Goal: Task Accomplishment & Management: Manage account settings

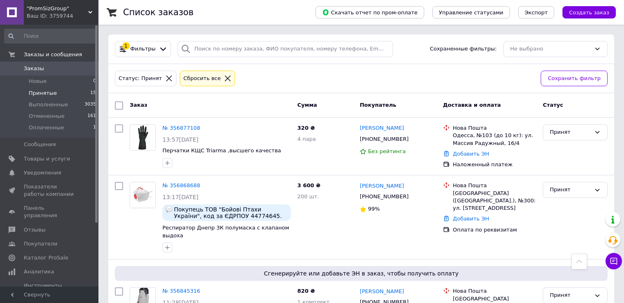
scroll to position [894, 0]
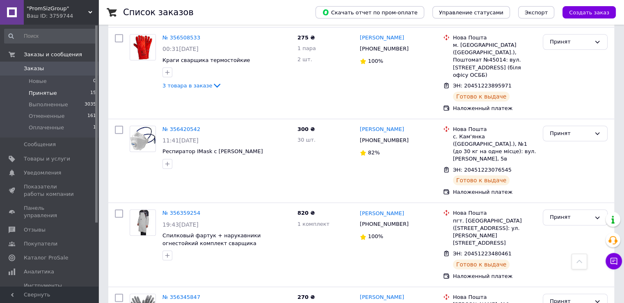
click at [36, 89] on span "Принятые" at bounding box center [43, 92] width 28 height 7
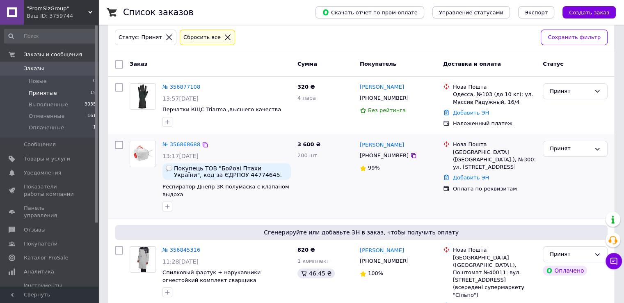
scroll to position [82, 0]
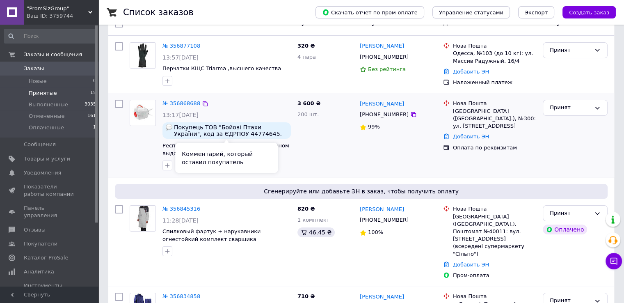
click at [195, 130] on span "Покупець ТОВ "Бойові Птахи України", код за ЄДРПОУ 44774645. Прошу надіслати ра…" at bounding box center [231, 130] width 114 height 13
click at [182, 106] on link "№ 356868688" at bounding box center [181, 103] width 38 height 6
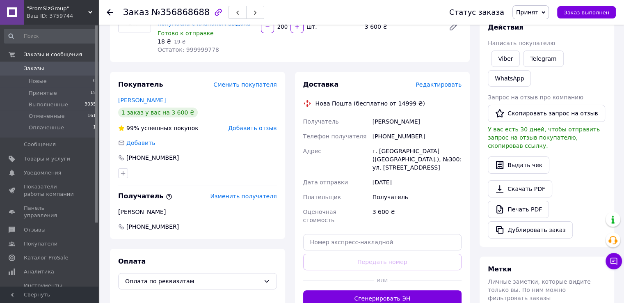
scroll to position [123, 0]
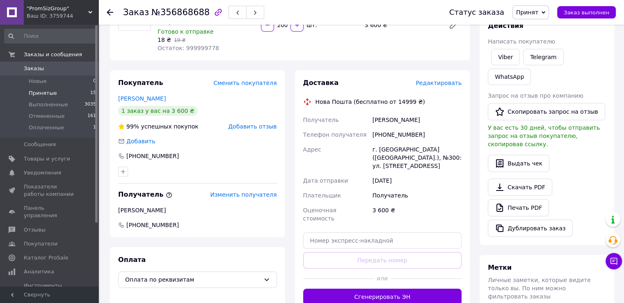
click at [48, 94] on span "Принятые" at bounding box center [43, 92] width 28 height 7
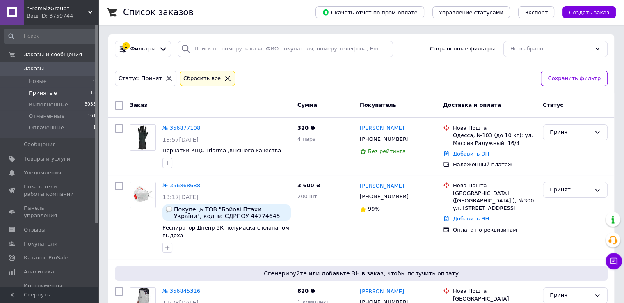
click at [25, 95] on li "Принятые 15" at bounding box center [50, 92] width 101 height 11
click at [34, 254] on span "Каталог ProSale" at bounding box center [46, 257] width 44 height 7
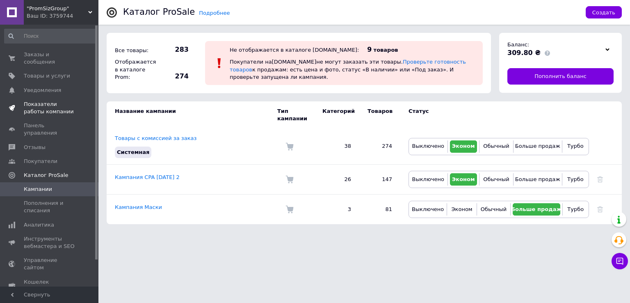
click at [50, 97] on link "Показатели работы компании" at bounding box center [50, 107] width 101 height 21
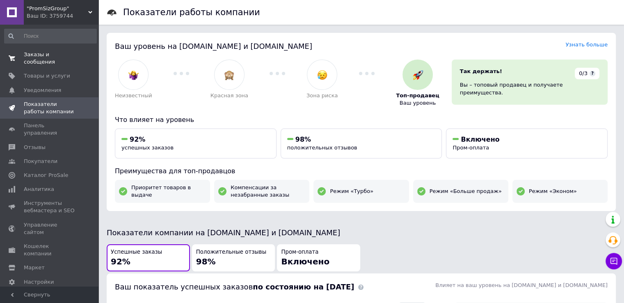
click at [44, 56] on span "Заказы и сообщения" at bounding box center [50, 58] width 52 height 15
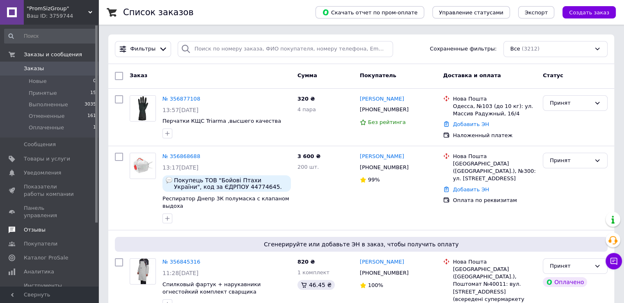
click at [32, 226] on span "Отзывы" at bounding box center [35, 229] width 22 height 7
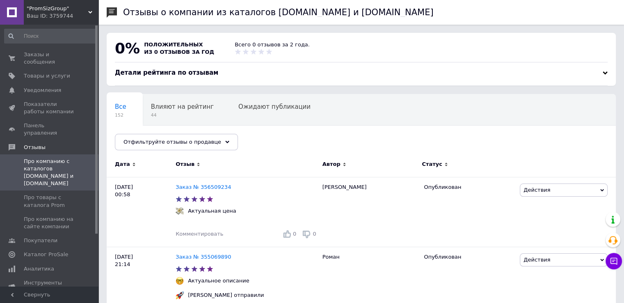
click at [267, 50] on div at bounding box center [272, 51] width 75 height 7
click at [135, 52] on span "0%" at bounding box center [127, 48] width 25 height 17
